Goal: Information Seeking & Learning: Learn about a topic

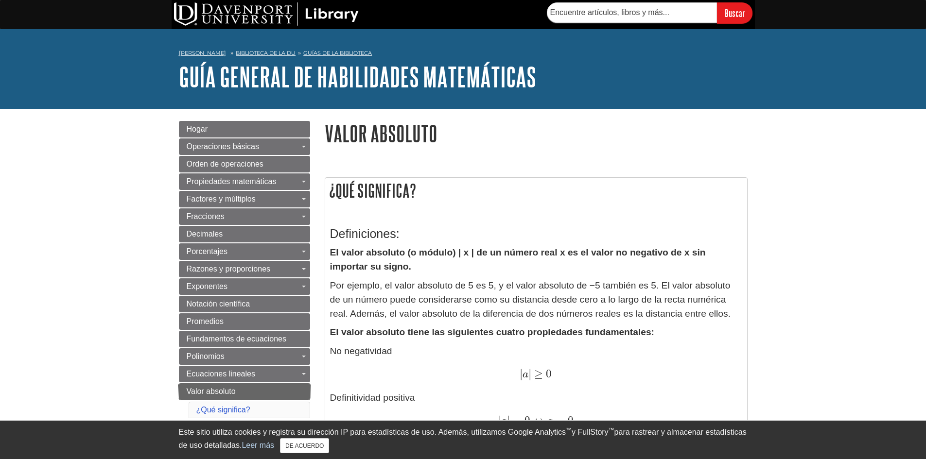
click at [298, 391] on link "Valor absoluto" at bounding box center [244, 391] width 131 height 17
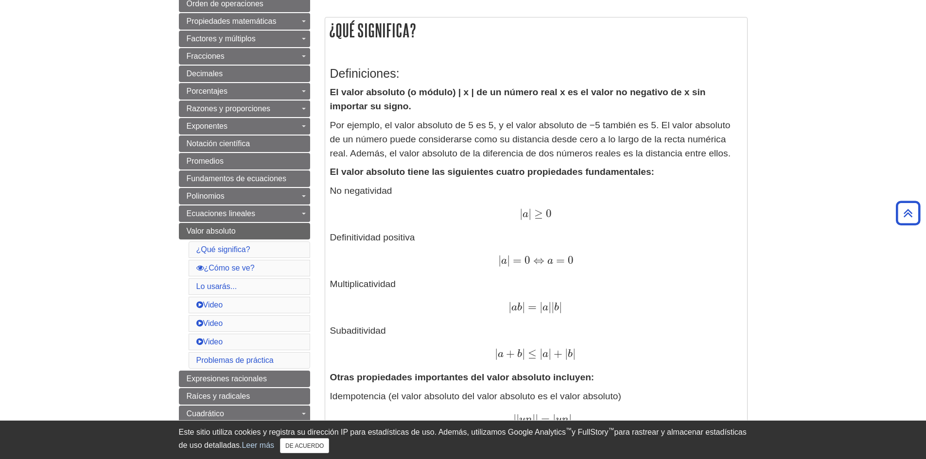
scroll to position [176, 0]
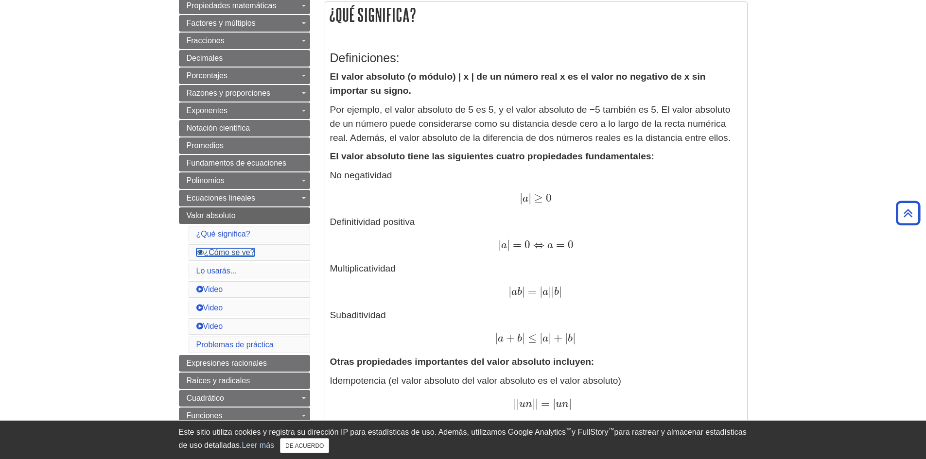
click at [241, 256] on font "¿Cómo se ve?" at bounding box center [229, 252] width 51 height 8
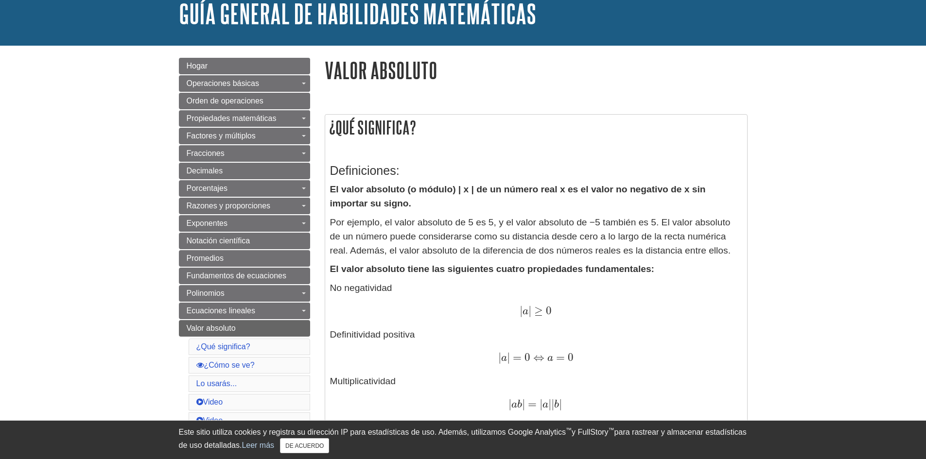
scroll to position [66, 0]
